Goal: Find contact information: Find contact information

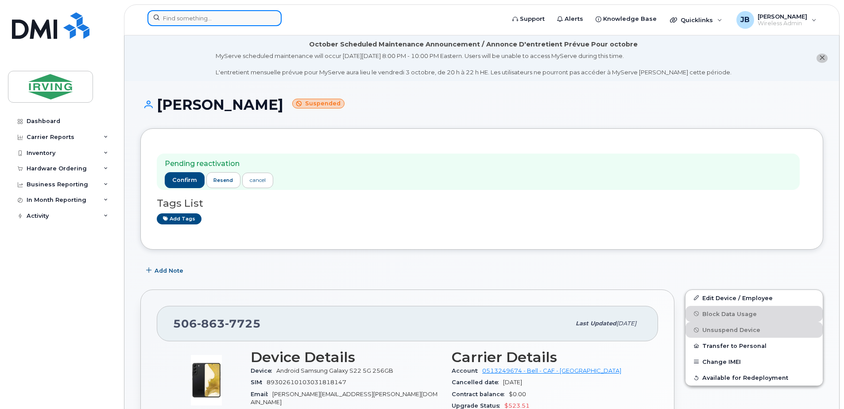
click at [191, 17] on input at bounding box center [214, 18] width 134 height 16
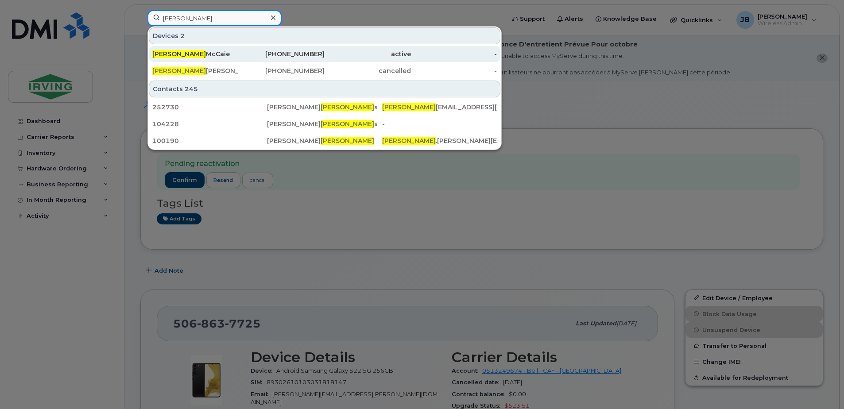
type input "[PERSON_NAME]"
click at [182, 56] on div "[PERSON_NAME]" at bounding box center [195, 54] width 86 height 9
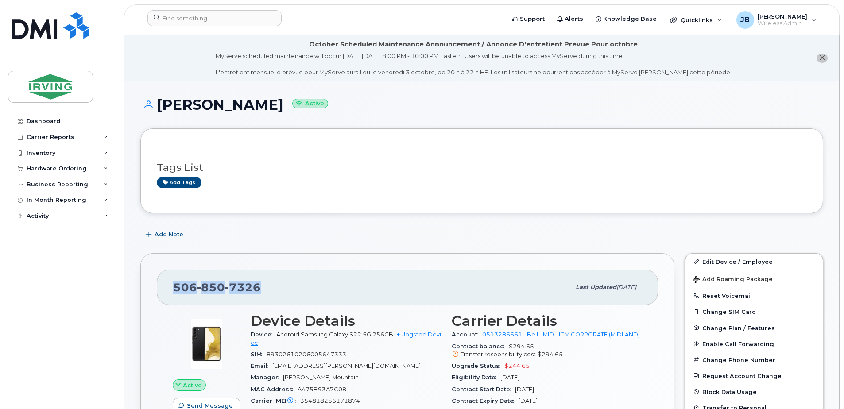
drag, startPoint x: 260, startPoint y: 287, endPoint x: 175, endPoint y: 290, distance: 85.1
click at [175, 290] on div "506 850 7326" at bounding box center [371, 287] width 397 height 19
copy span "506 850 7326"
